Goal: Navigation & Orientation: Find specific page/section

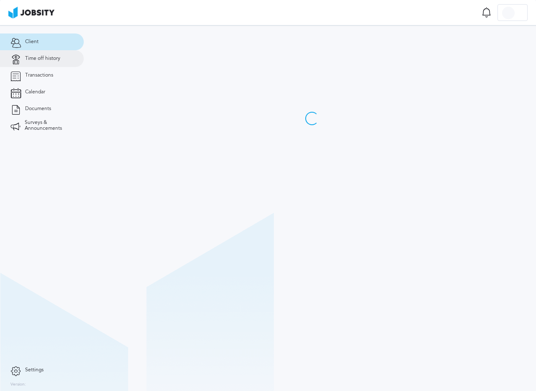
click at [49, 64] on link "Time off history" at bounding box center [42, 58] width 84 height 17
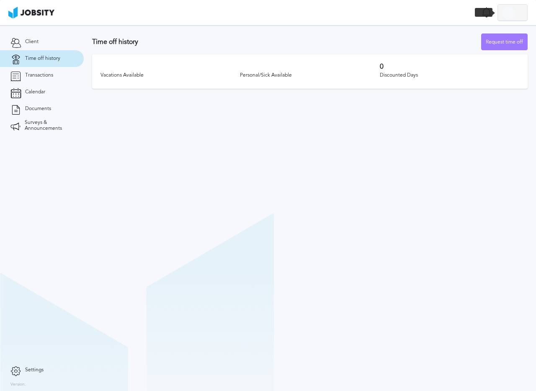
click at [519, 10] on div at bounding box center [511, 13] width 29 height 17
click at [515, 9] on li "Log Out" at bounding box center [500, 12] width 54 height 17
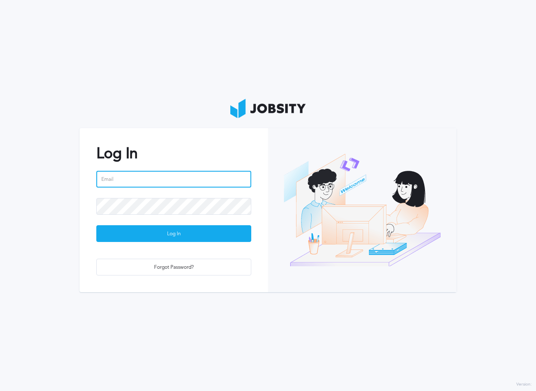
click at [207, 187] on input "email" at bounding box center [173, 179] width 155 height 17
type input "[EMAIL_ADDRESS][DOMAIN_NAME]"
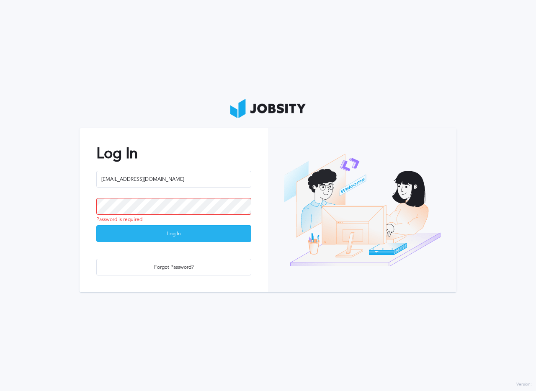
click at [184, 237] on div "Log In" at bounding box center [174, 234] width 154 height 17
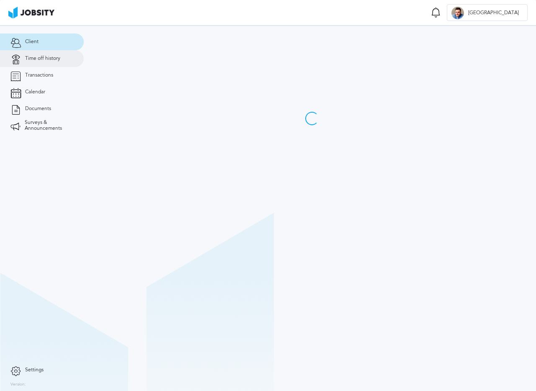
click at [56, 59] on span "Time off history" at bounding box center [42, 59] width 35 height 6
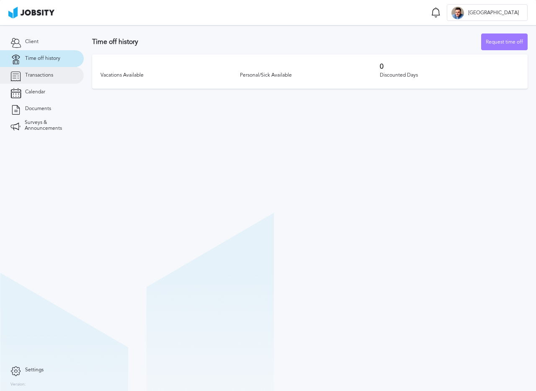
click at [31, 69] on link "Transactions" at bounding box center [42, 75] width 84 height 17
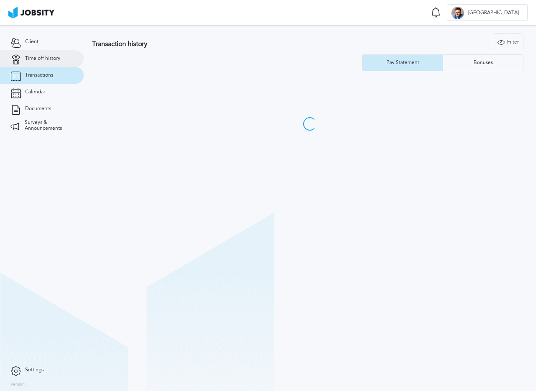
click at [39, 56] on span "Time off history" at bounding box center [42, 59] width 35 height 6
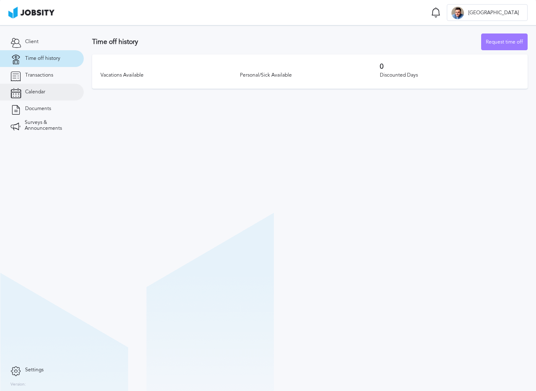
click at [47, 88] on link "Calendar" at bounding box center [42, 92] width 84 height 17
